Goal: Book appointment/travel/reservation

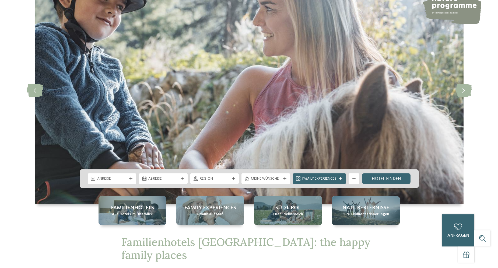
scroll to position [73, 0]
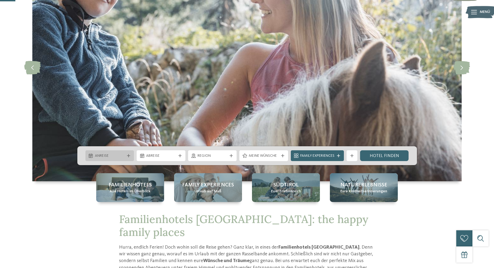
click at [122, 155] on span "Anreise" at bounding box center [110, 155] width 30 height 5
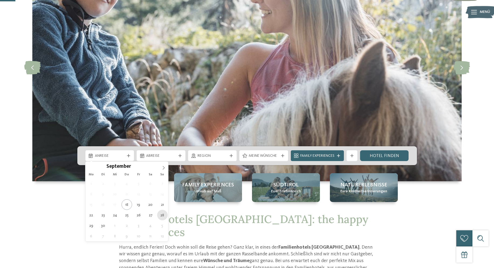
type div "28.09.2025"
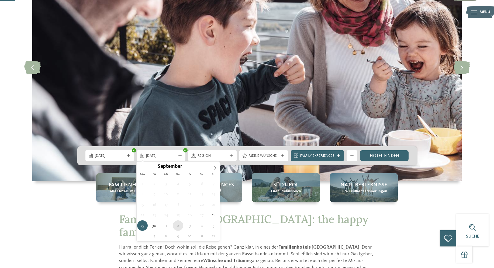
type div "02.10.2025"
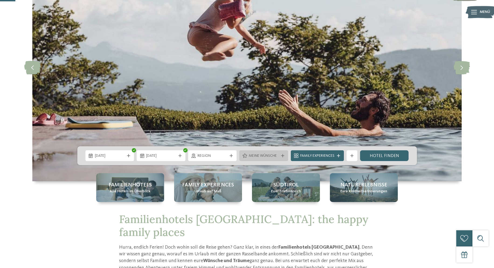
click at [274, 155] on span "Meine Wünsche" at bounding box center [264, 155] width 30 height 5
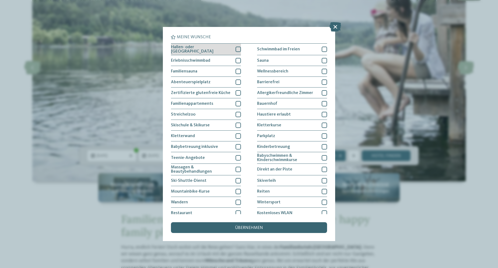
click at [239, 48] on div at bounding box center [238, 49] width 5 height 5
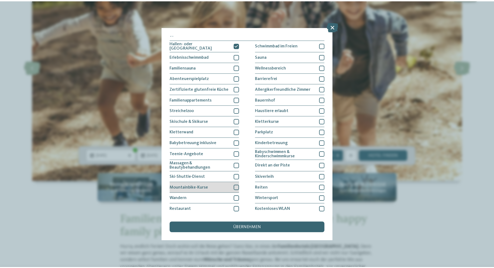
scroll to position [0, 0]
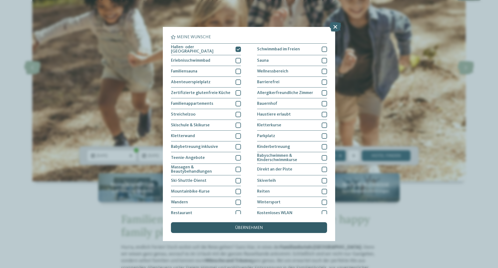
click at [252, 228] on span "übernehmen" at bounding box center [249, 228] width 28 height 4
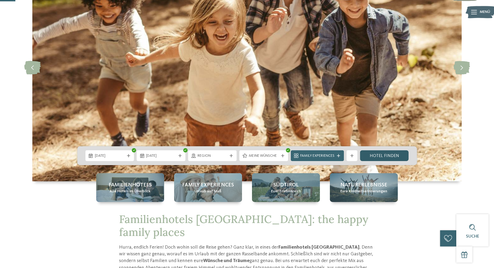
click at [383, 155] on link "Hotel finden" at bounding box center [384, 155] width 49 height 11
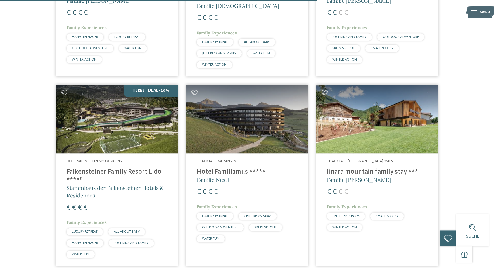
scroll to position [836, 0]
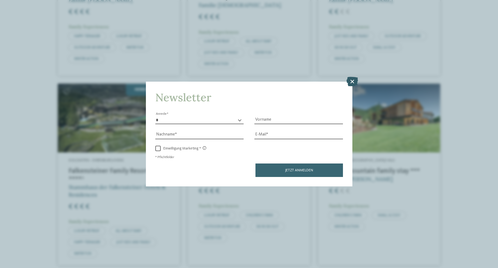
click at [353, 81] on icon at bounding box center [353, 81] width 12 height 9
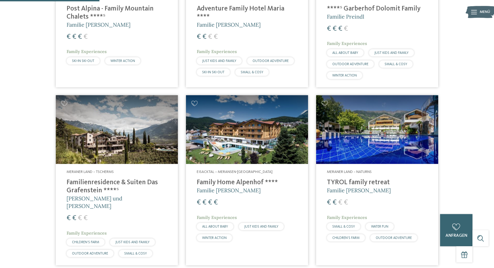
scroll to position [323, 0]
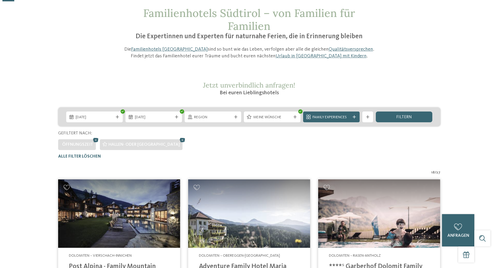
scroll to position [0, 0]
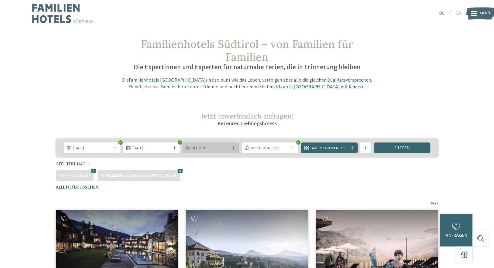
click at [226, 146] on span "Region" at bounding box center [211, 148] width 38 height 5
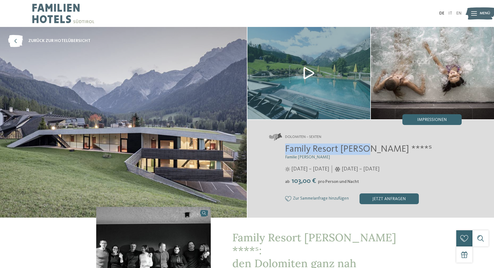
drag, startPoint x: 365, startPoint y: 149, endPoint x: 285, endPoint y: 149, distance: 80.5
click at [285, 149] on span "Family Resort Rainer ****ˢ" at bounding box center [358, 148] width 147 height 9
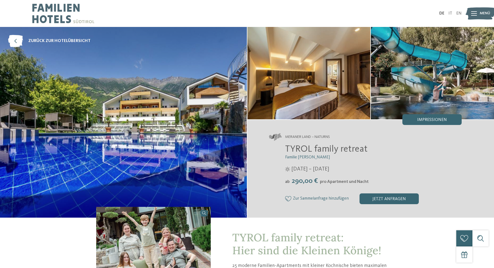
drag, startPoint x: 375, startPoint y: 151, endPoint x: 284, endPoint y: 149, distance: 91.3
click at [284, 149] on div "TYROL family retreat Familie Brunner 27.03. – 08.11.2025 ab" at bounding box center [365, 174] width 193 height 61
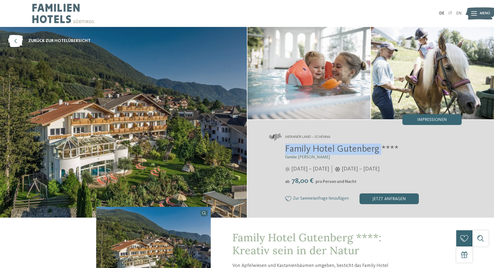
drag, startPoint x: 379, startPoint y: 150, endPoint x: 284, endPoint y: 150, distance: 95.1
click at [284, 150] on div "Family Hotel Gutenberg **** Familie Ainhauser [DATE] – [DATE] ab" at bounding box center [365, 174] width 193 height 61
